Goal: Task Accomplishment & Management: Complete application form

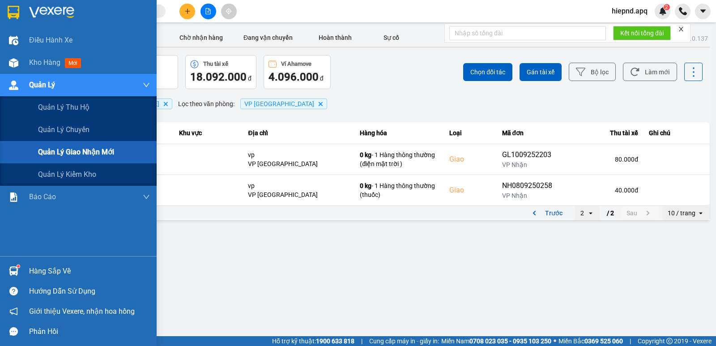
click at [85, 156] on span "Quản lý giao nhận mới" at bounding box center [76, 151] width 76 height 11
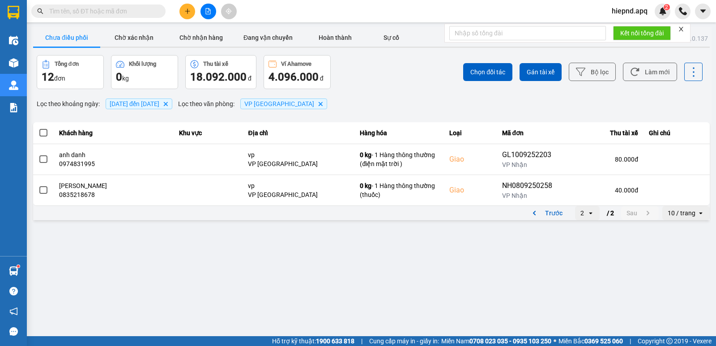
click at [159, 101] on span "[DATE] đến [DATE]" at bounding box center [135, 103] width 50 height 7
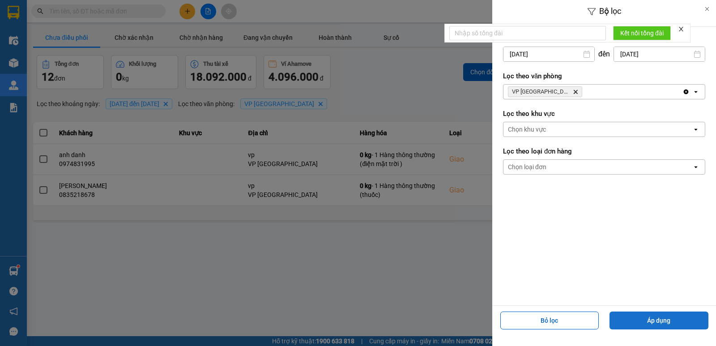
click at [657, 319] on button "Áp dụng" at bounding box center [658, 320] width 99 height 18
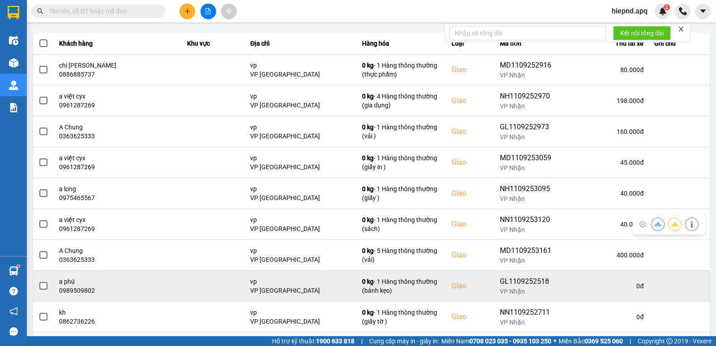
scroll to position [134, 0]
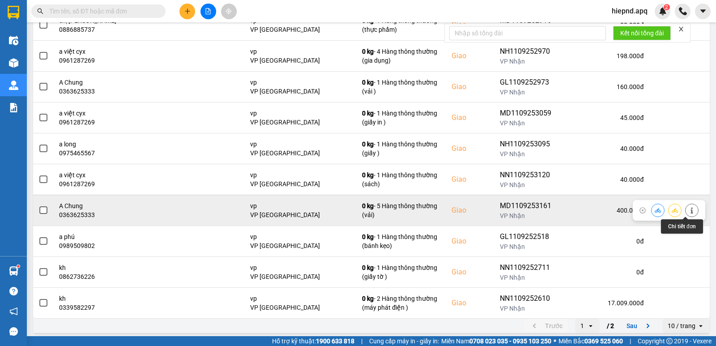
click at [688, 209] on icon at bounding box center [691, 210] width 6 height 6
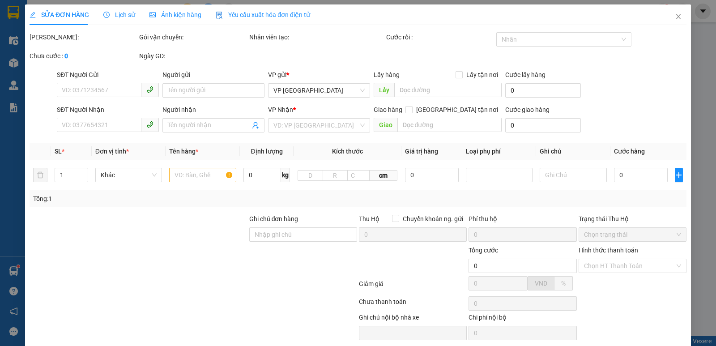
type input "0902232588"
type input "anh long"
type input "0363625333"
type input "A Chung"
checkbox input "true"
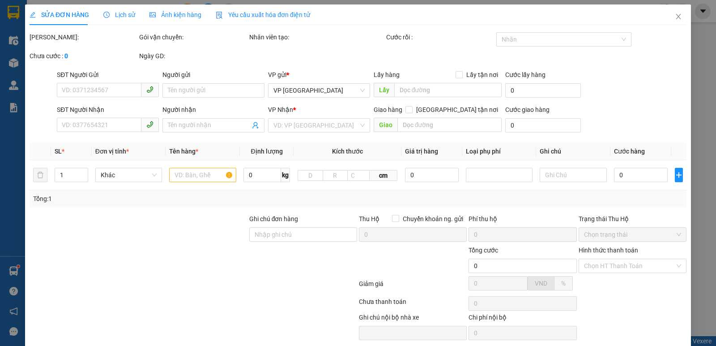
type input "vp"
type input "400.000"
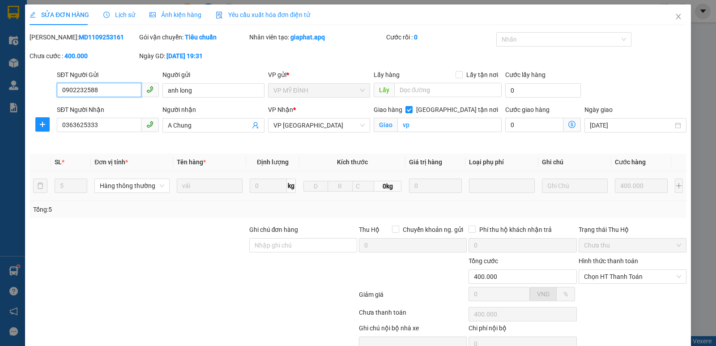
scroll to position [43, 0]
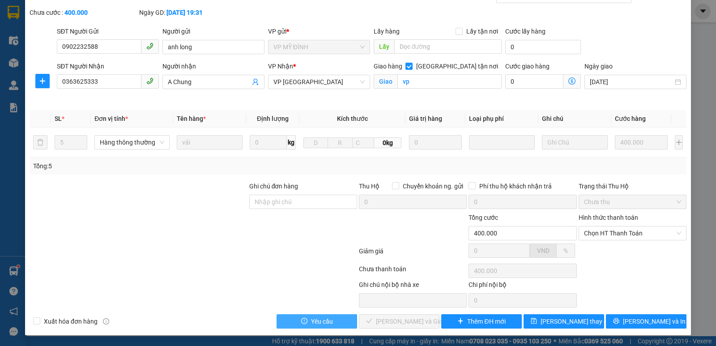
click at [322, 317] on span "Yêu cầu" at bounding box center [322, 321] width 22 height 10
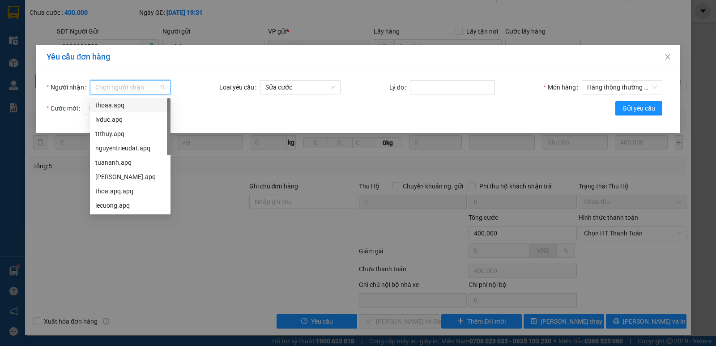
click at [136, 85] on input "Người nhận" at bounding box center [127, 87] width 64 height 13
click at [128, 201] on div "lecuong.apq" at bounding box center [130, 205] width 70 height 10
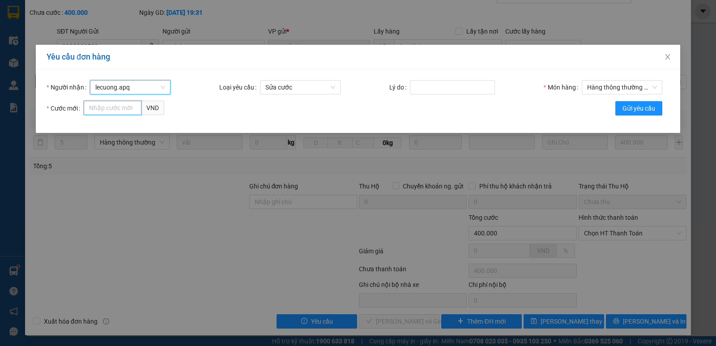
click at [116, 106] on input "Cước mới" at bounding box center [113, 108] width 58 height 14
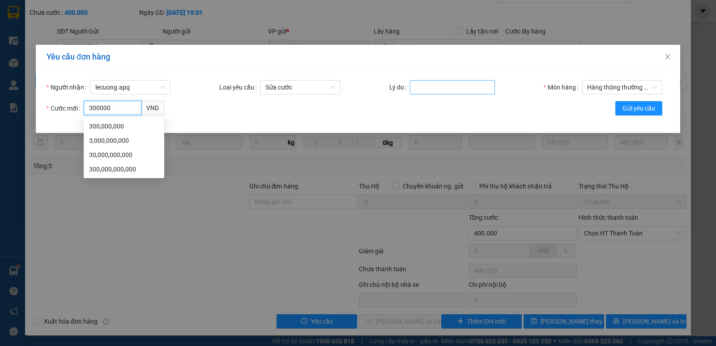
type input "300000"
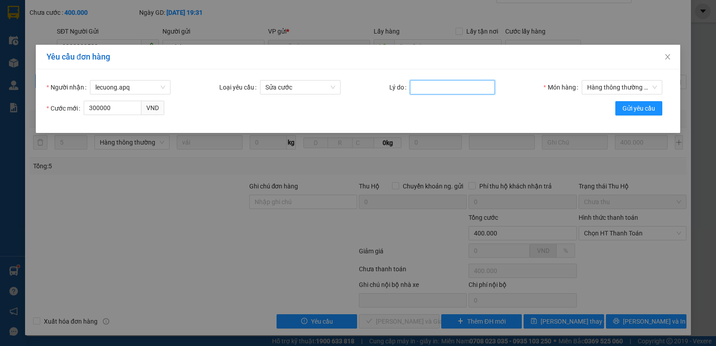
click at [460, 82] on input "Lý do" at bounding box center [452, 87] width 85 height 14
type input "cuoc cao qua"
click at [632, 109] on span "Gửi yêu cầu" at bounding box center [638, 108] width 33 height 10
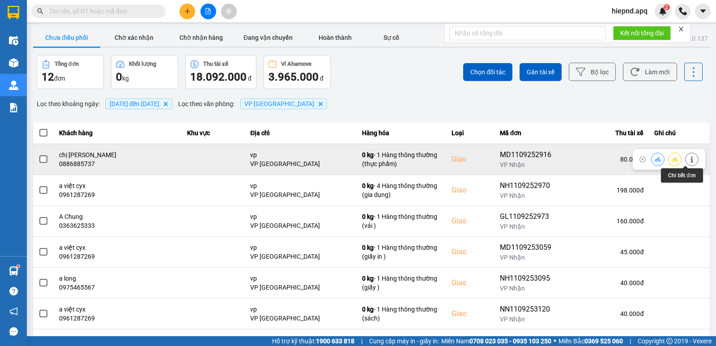
click at [688, 156] on icon at bounding box center [691, 159] width 6 height 6
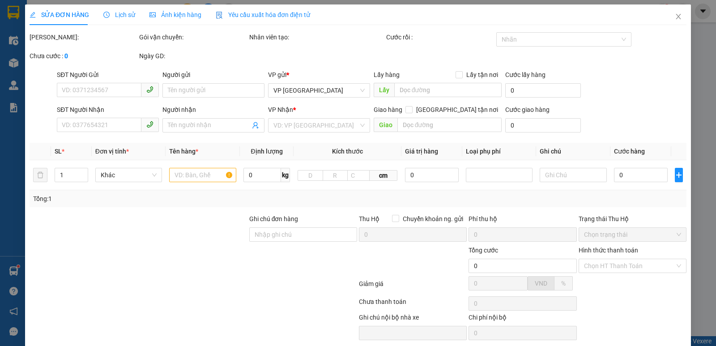
type input "0853648895"
type input "a huy"
type input "0886885737"
type input "chị [PERSON_NAME]"
checkbox input "true"
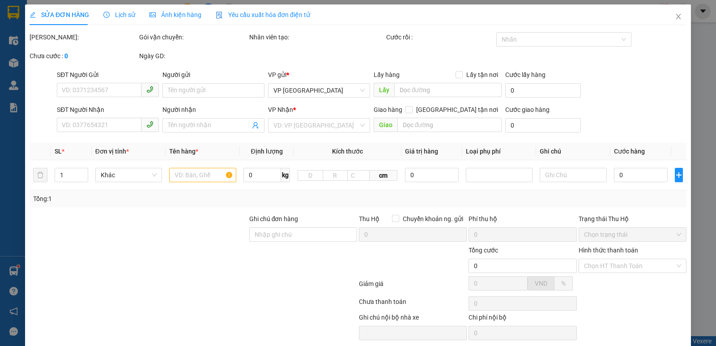
type input "vp"
type input "80.000"
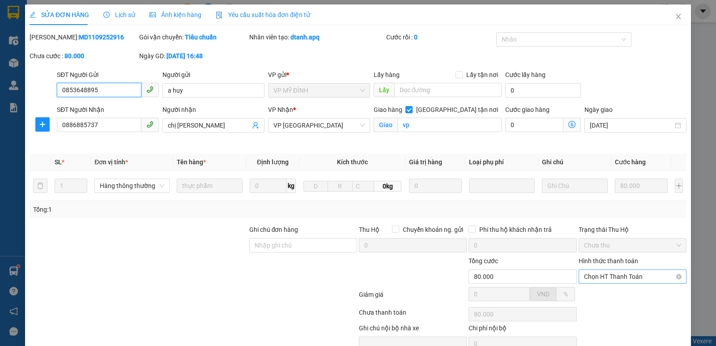
click at [633, 275] on span "Chọn HT Thanh Toán" at bounding box center [632, 276] width 97 height 13
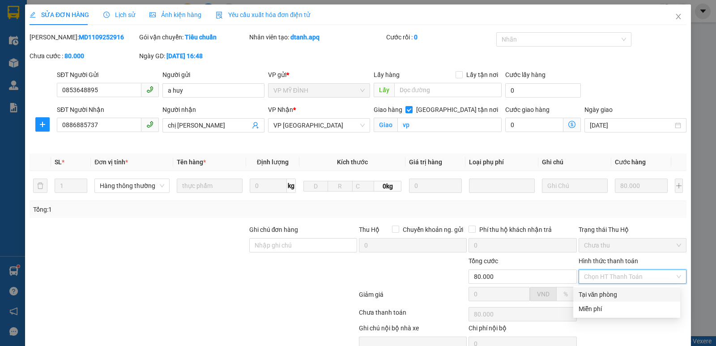
click at [617, 296] on div "Tại văn phòng" at bounding box center [626, 294] width 96 height 10
type input "0"
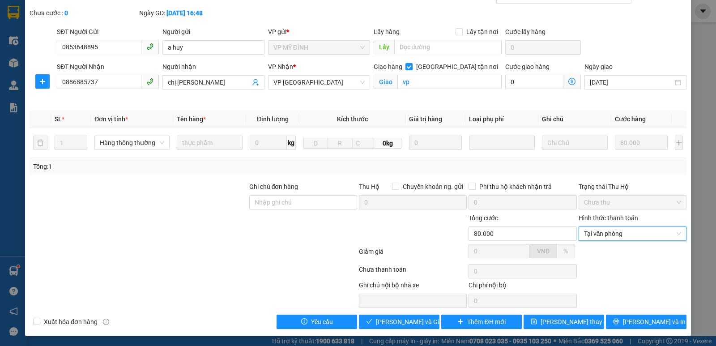
scroll to position [43, 0]
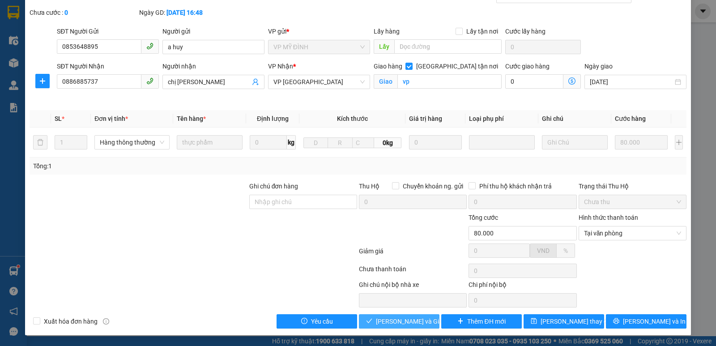
click at [416, 322] on span "[PERSON_NAME] và Giao hàng" at bounding box center [419, 321] width 86 height 10
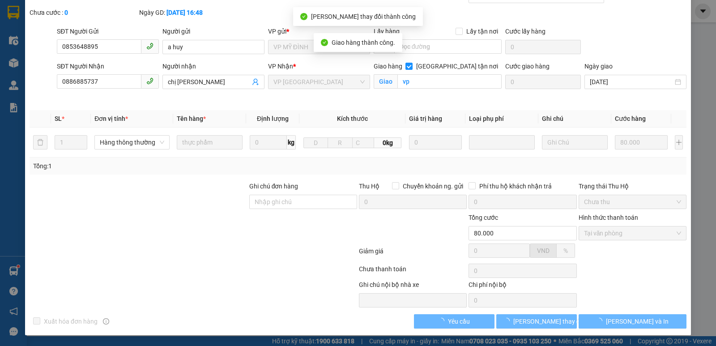
scroll to position [0, 0]
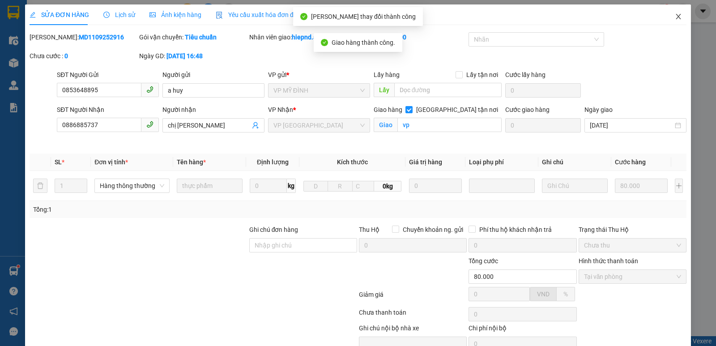
click at [674, 18] on icon "close" at bounding box center [677, 16] width 7 height 7
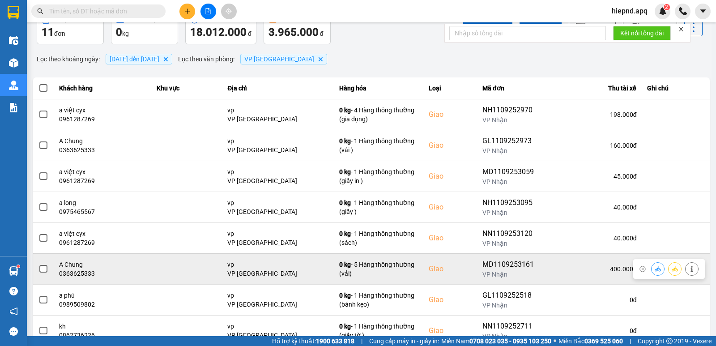
scroll to position [89, 0]
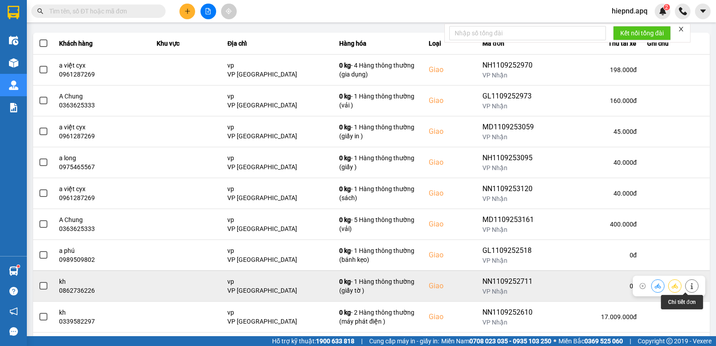
click at [688, 286] on icon at bounding box center [691, 286] width 6 height 6
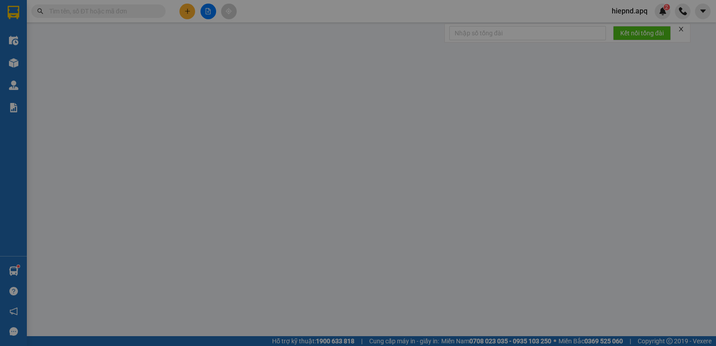
type input "0963294989"
type input "a đạt"
type input "0862736226"
type input "kh"
checkbox input "true"
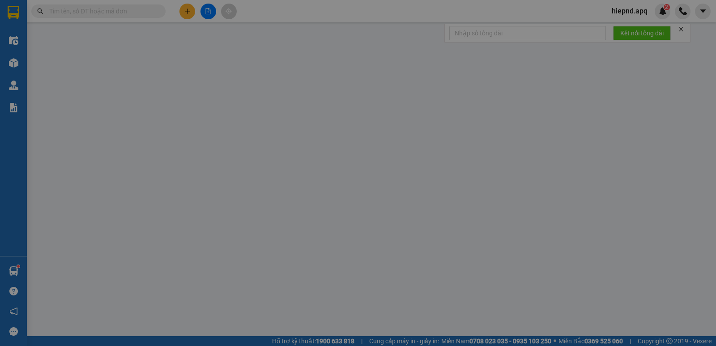
type input "vp"
type input "30.000"
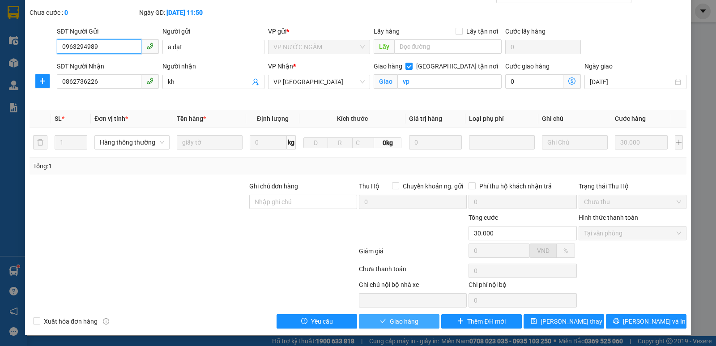
scroll to position [43, 0]
click at [406, 318] on span "Giao hàng" at bounding box center [404, 321] width 29 height 10
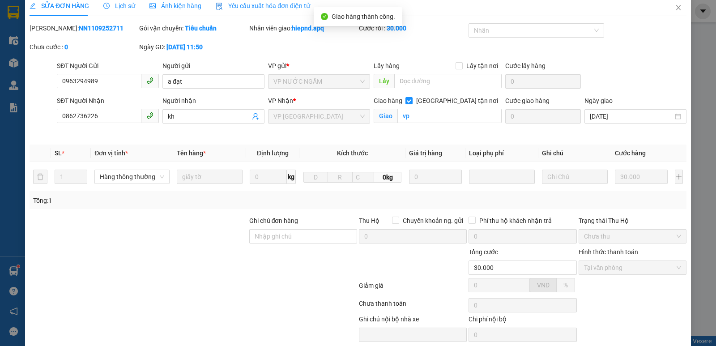
scroll to position [0, 0]
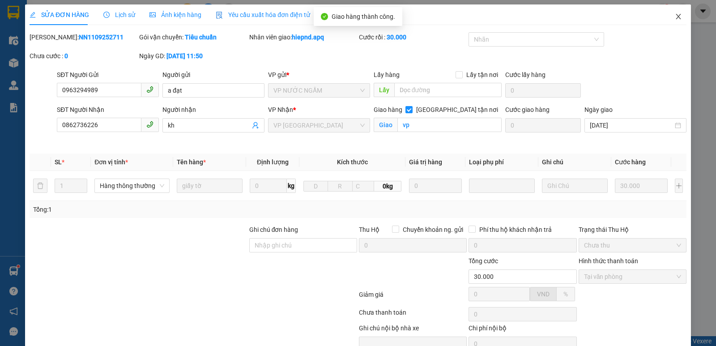
click at [674, 20] on icon "close" at bounding box center [677, 16] width 7 height 7
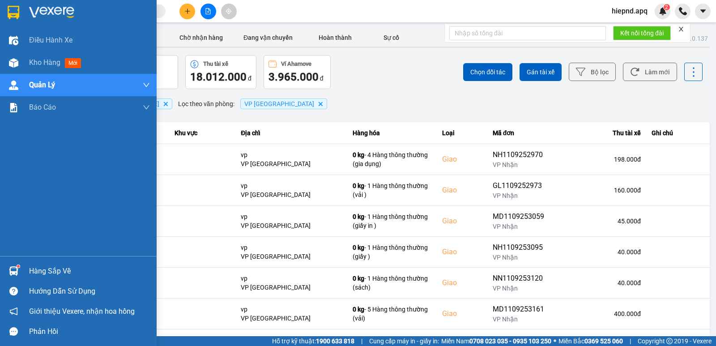
click at [38, 271] on div "Hàng sắp về" at bounding box center [89, 270] width 121 height 13
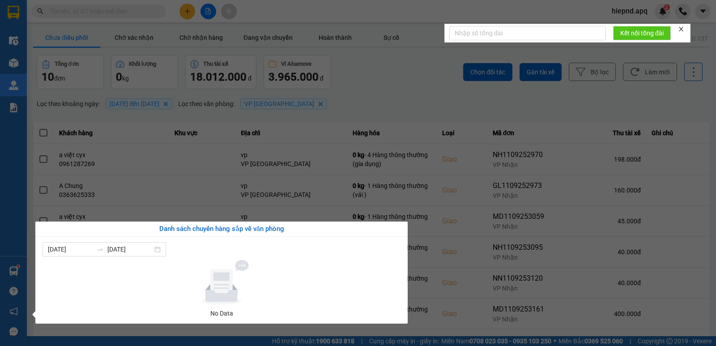
click at [382, 268] on div at bounding box center [221, 282] width 351 height 45
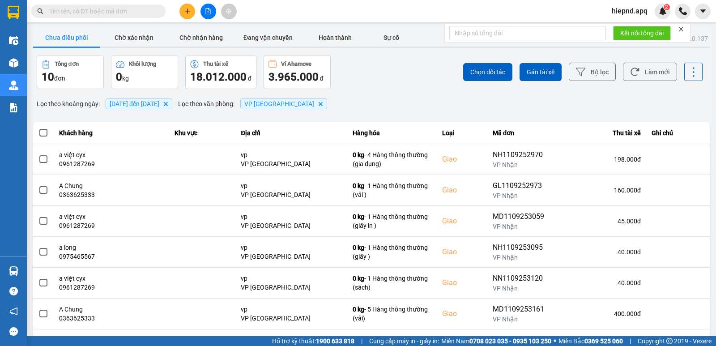
click at [418, 93] on section "Kết quả tìm kiếm ( 0 ) Bộ lọc No Data hiepnd.apq 2 Điều hành xe Kho hàng mới Qu…" at bounding box center [358, 173] width 716 height 346
